Goal: Information Seeking & Learning: Learn about a topic

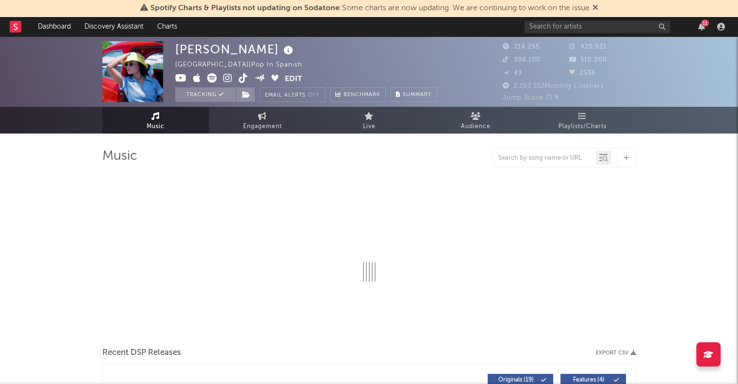
select select "6m"
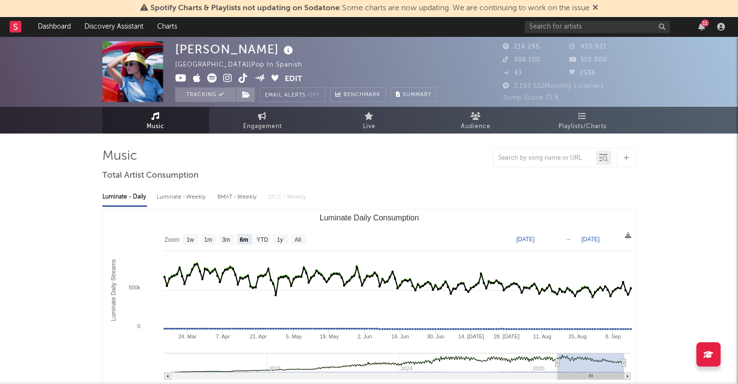
click at [271, 124] on span "Engagement" at bounding box center [262, 127] width 39 height 12
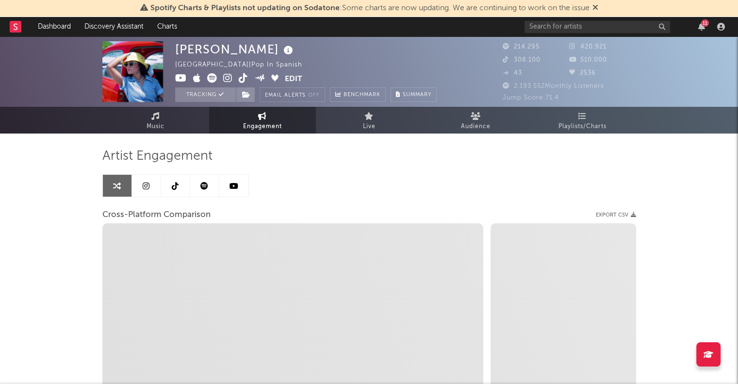
select select "1w"
click at [157, 117] on icon at bounding box center [155, 116] width 8 height 8
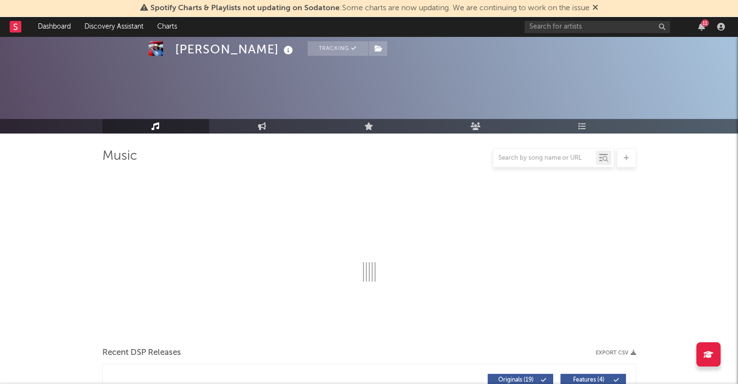
select select "6m"
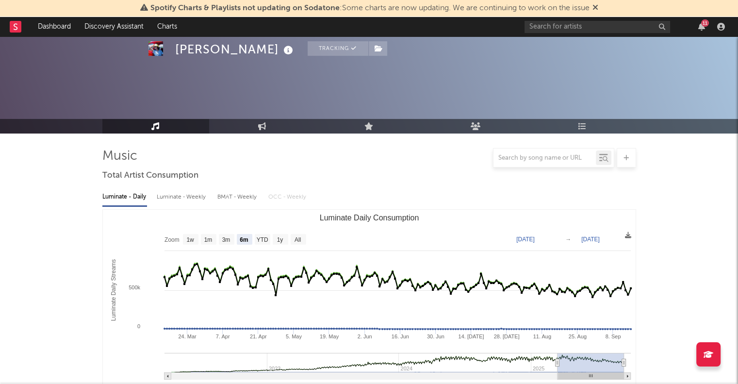
scroll to position [295, 0]
